Goal: Check status

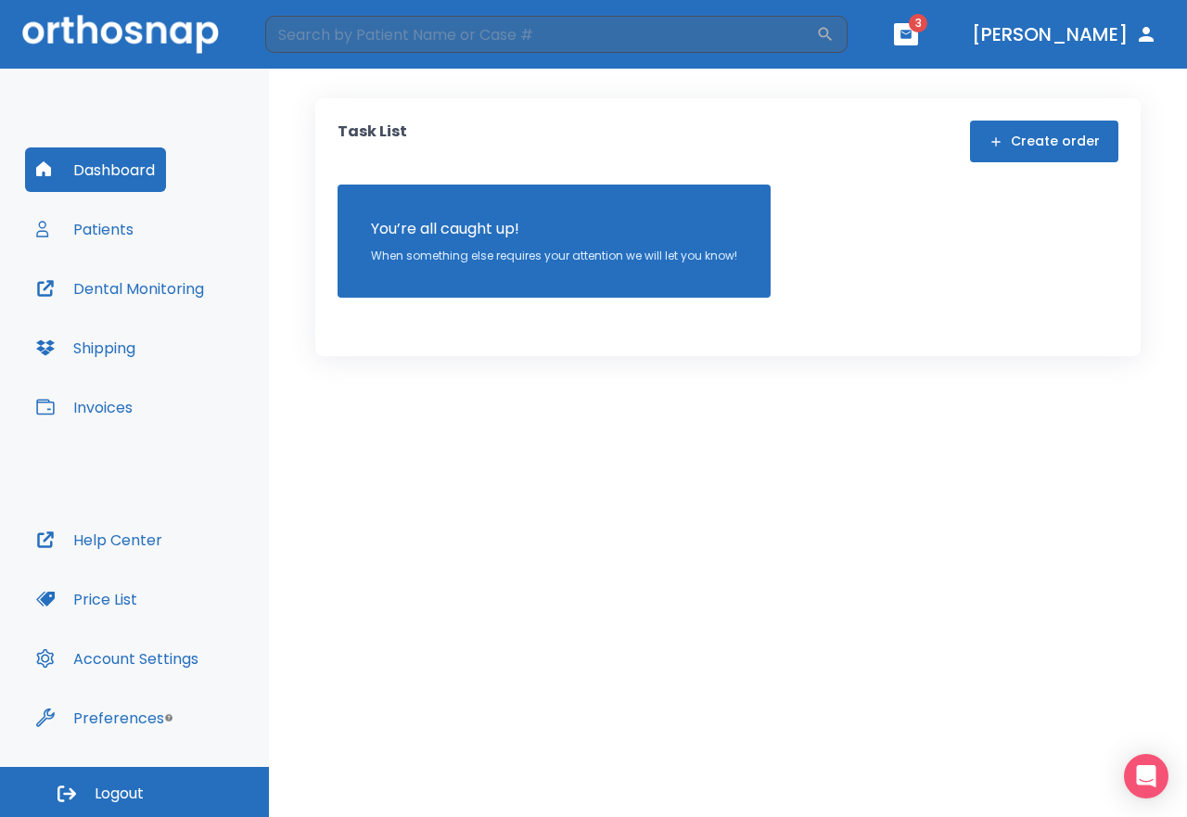
click at [108, 231] on button "Patients" at bounding box center [85, 229] width 120 height 45
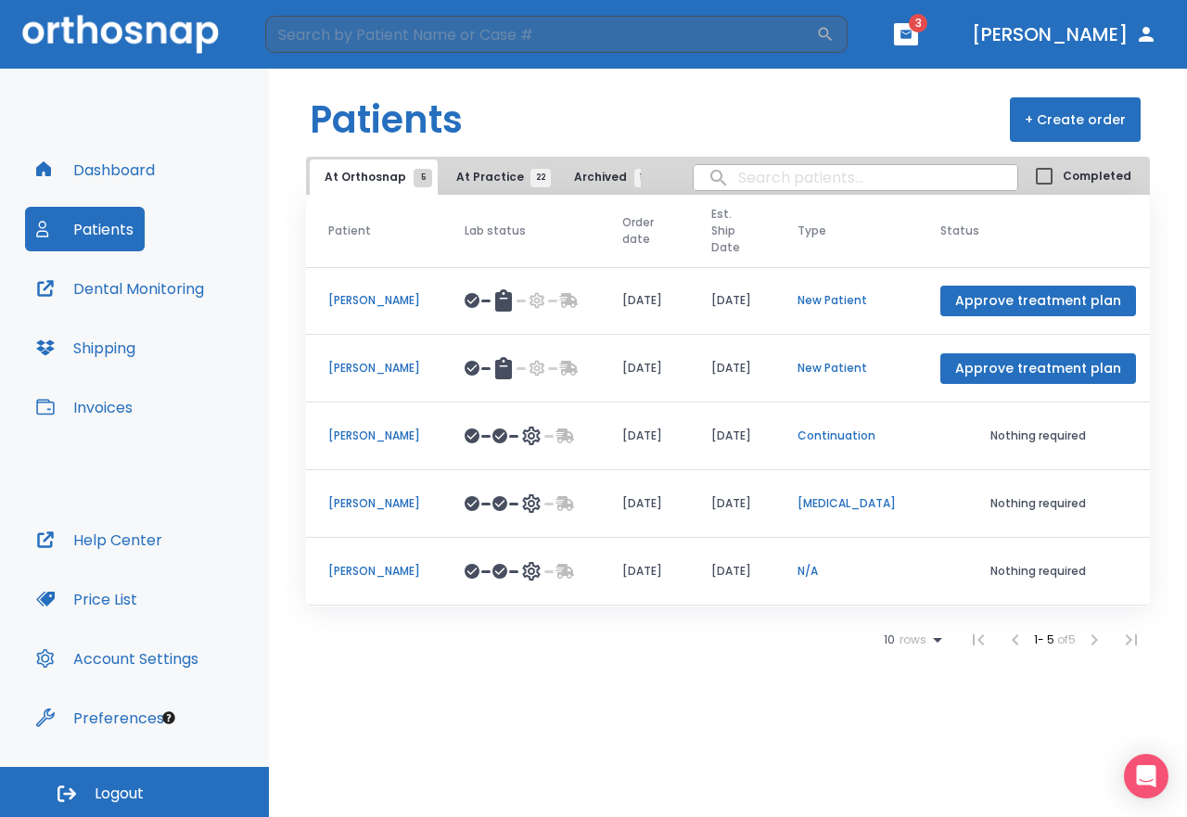
click at [928, 26] on span "3" at bounding box center [918, 23] width 19 height 19
click at [912, 34] on icon "button" at bounding box center [906, 34] width 11 height 8
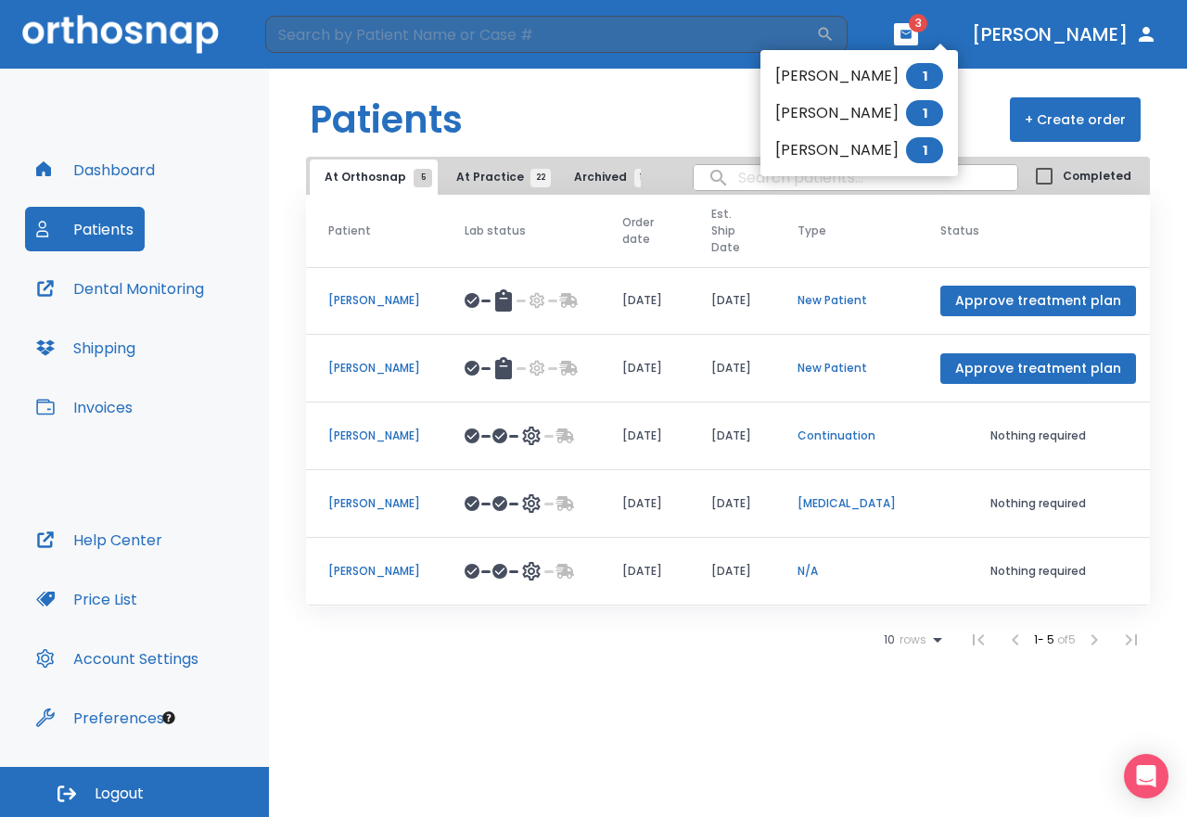
click at [835, 75] on li "[PERSON_NAME] 1" at bounding box center [860, 76] width 198 height 37
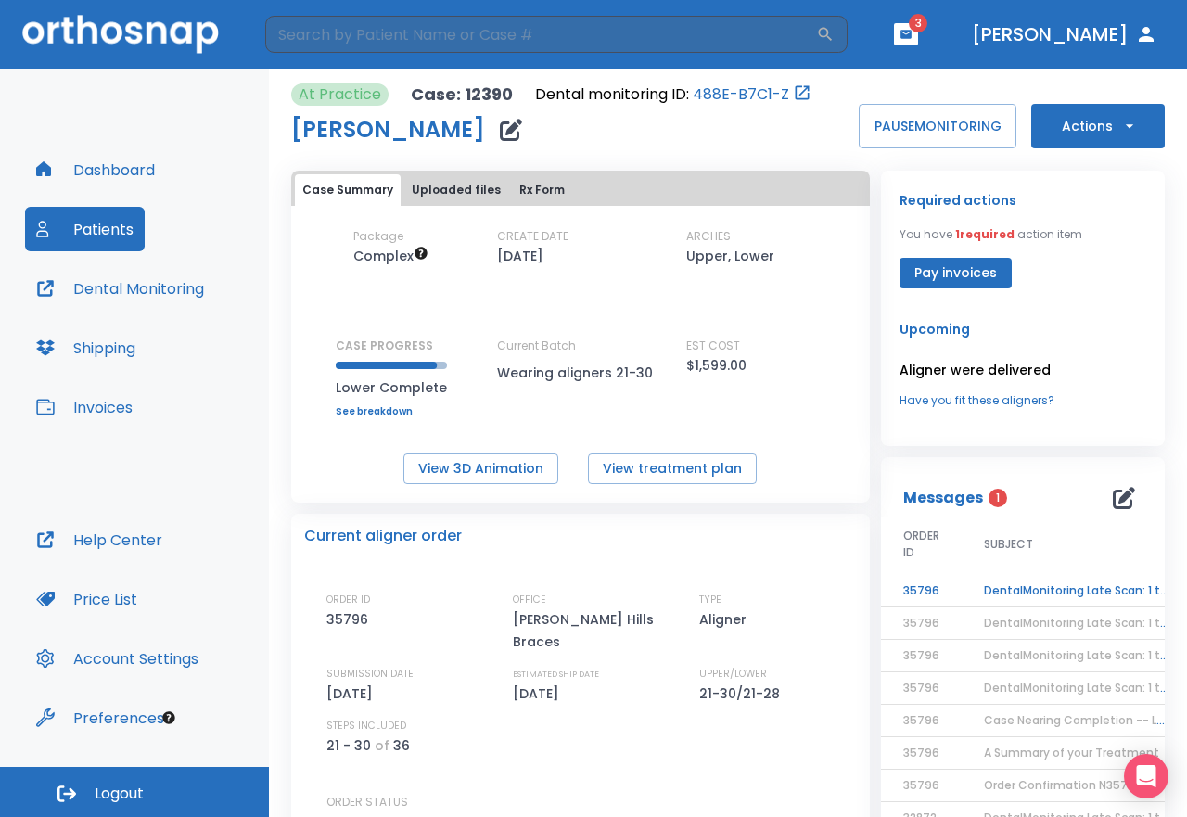
click at [1001, 592] on td "DentalMonitoring Late Scan: 1 to 2 Weeks Notification" at bounding box center [1078, 591] width 232 height 32
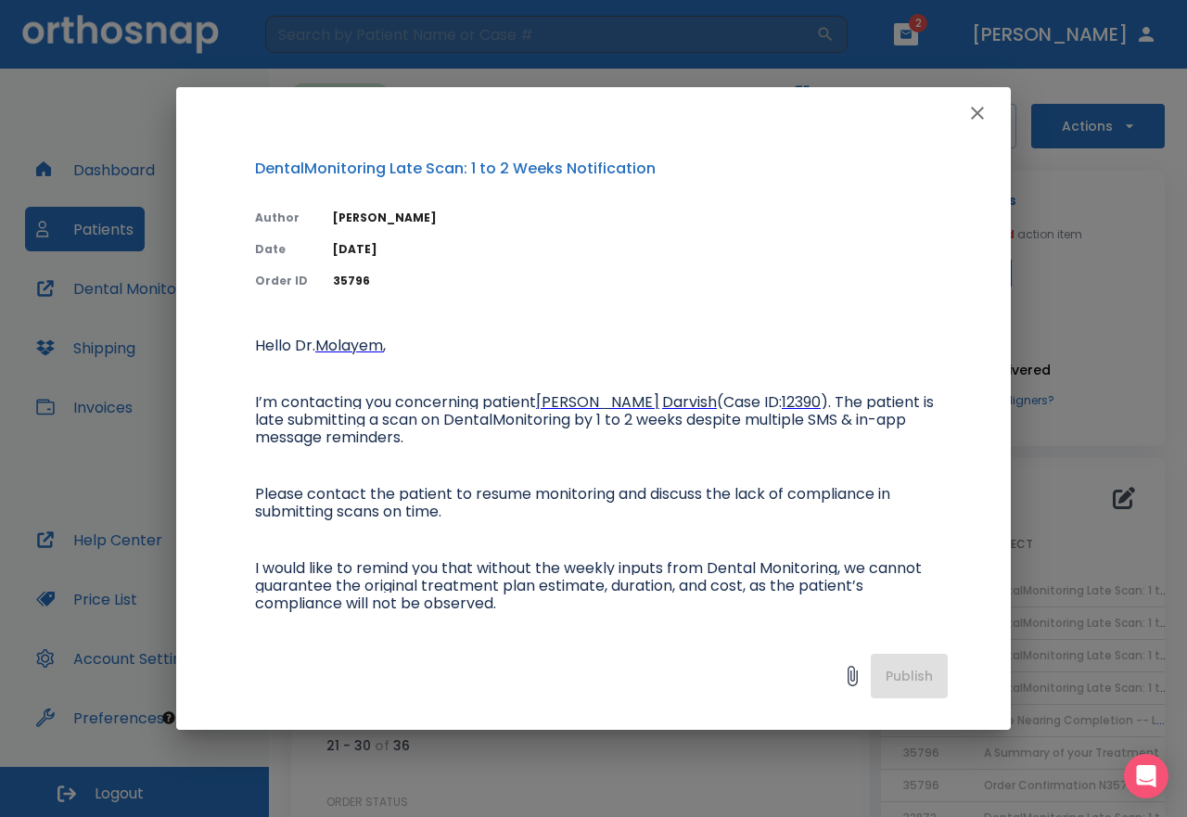
click at [979, 110] on icon "button" at bounding box center [977, 113] width 22 height 22
